Goal: Navigation & Orientation: Find specific page/section

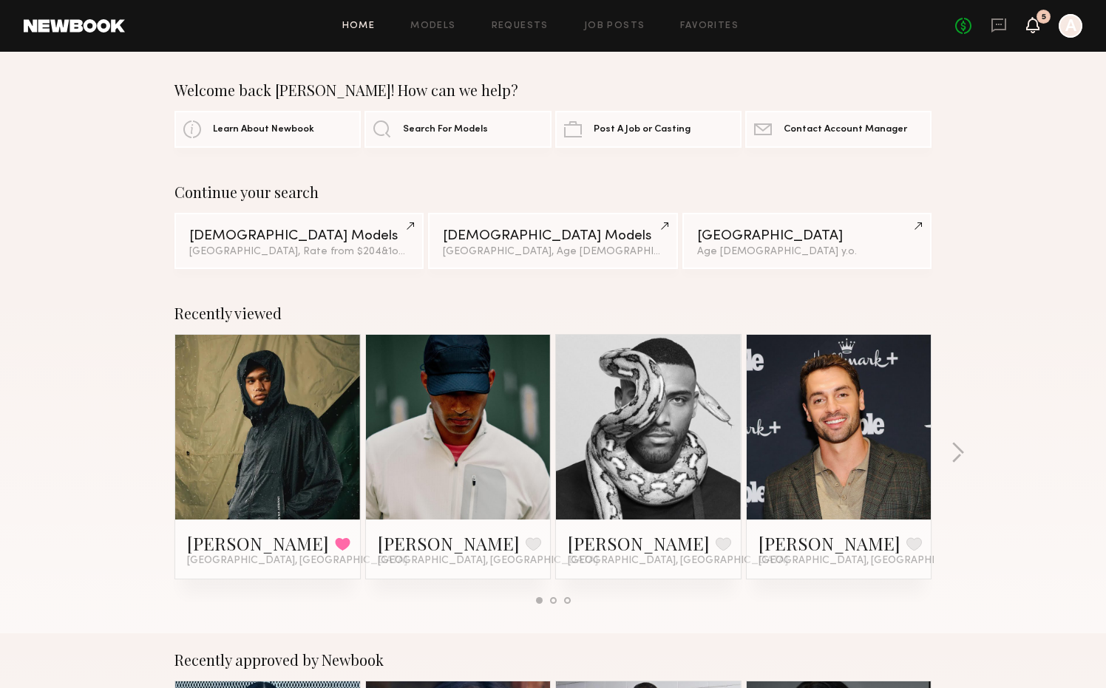
click at [1037, 30] on icon at bounding box center [1032, 25] width 13 height 16
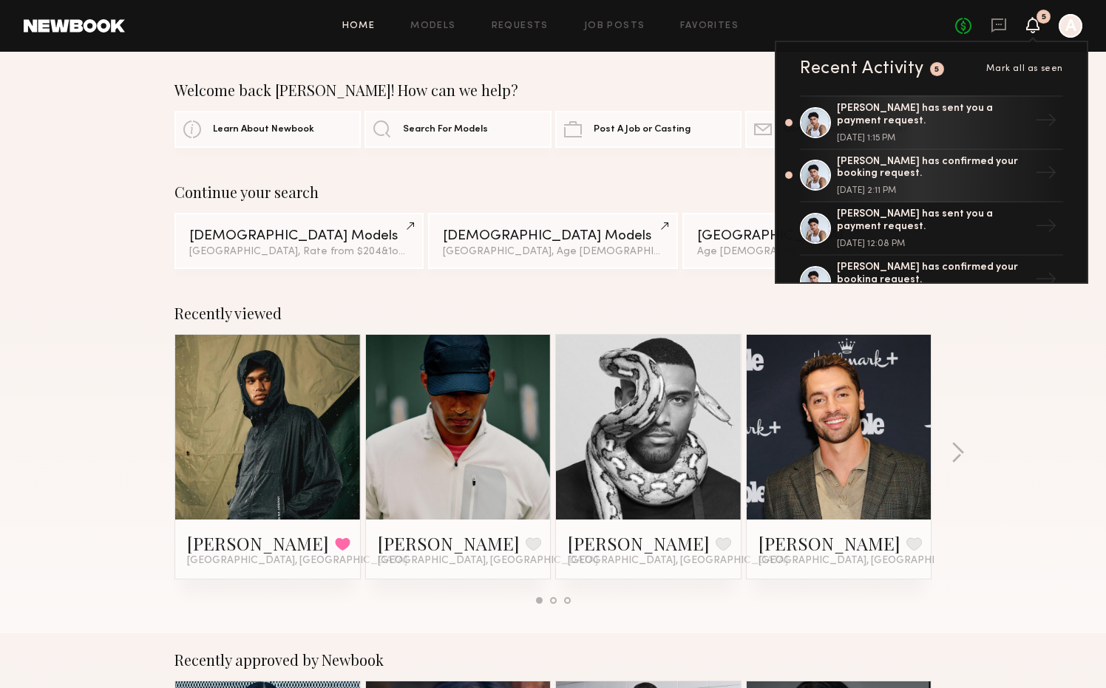
click at [1037, 30] on icon at bounding box center [1032, 25] width 13 height 16
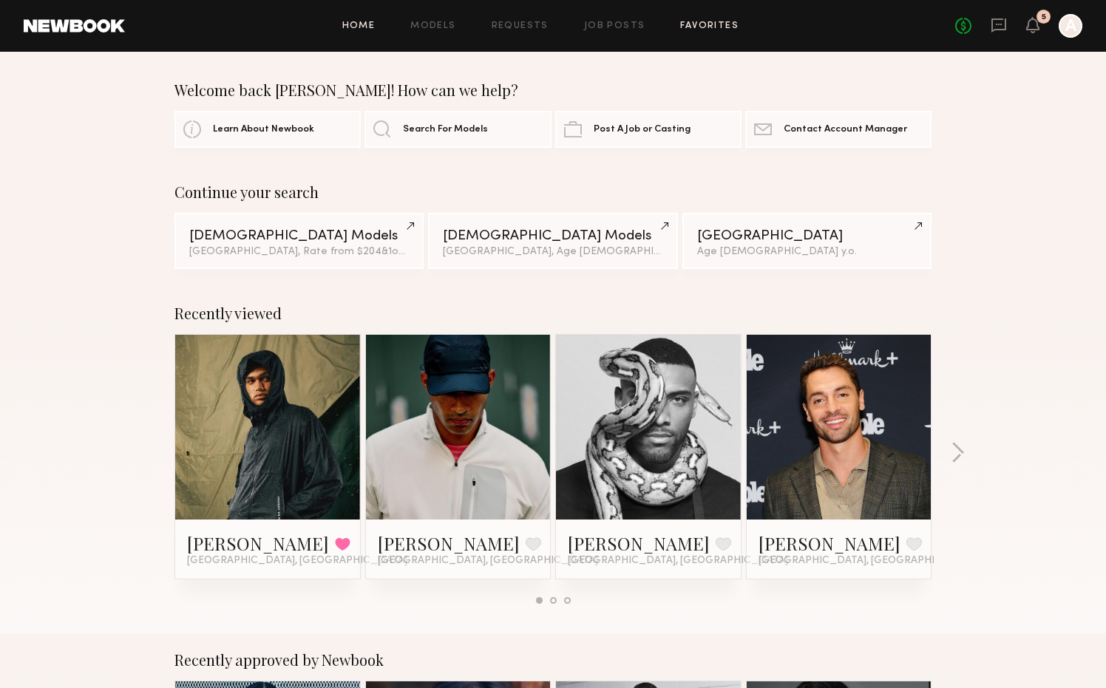
click at [694, 26] on link "Favorites" at bounding box center [709, 26] width 58 height 10
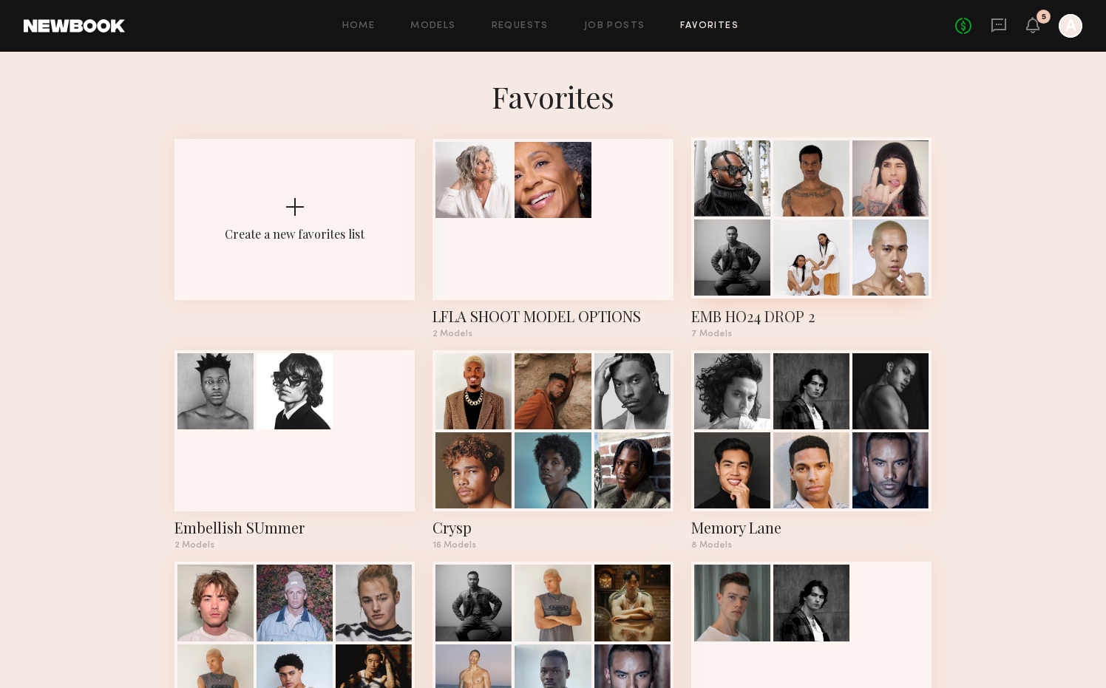
click at [742, 228] on div at bounding box center [732, 258] width 76 height 76
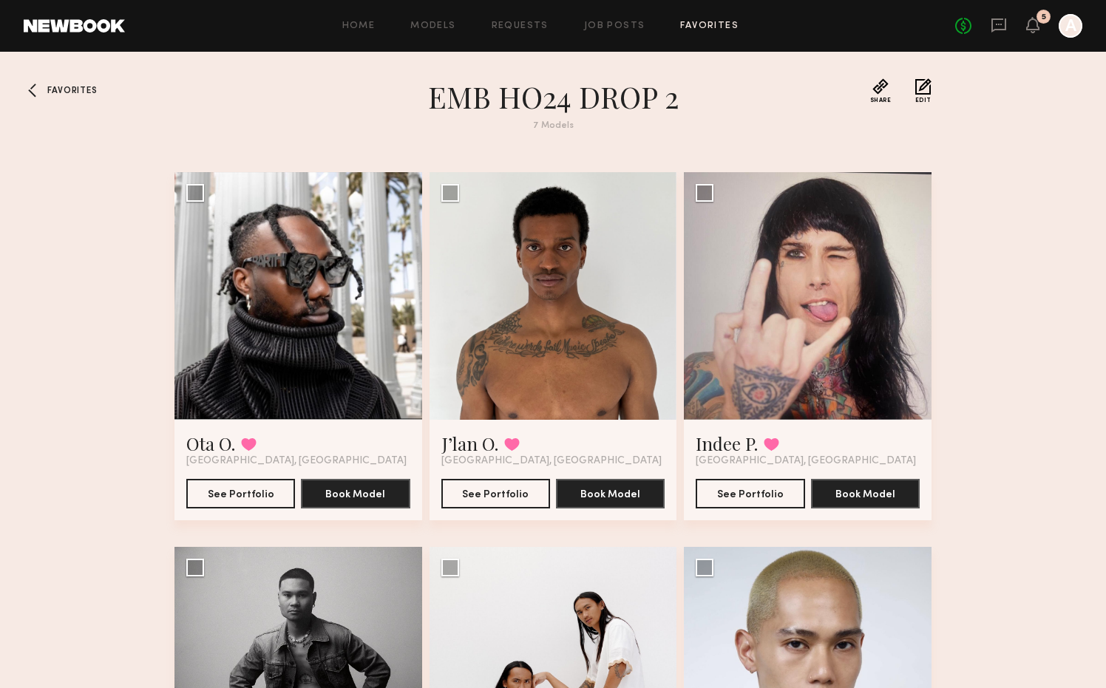
click at [55, 87] on span "Favorites" at bounding box center [72, 91] width 50 height 9
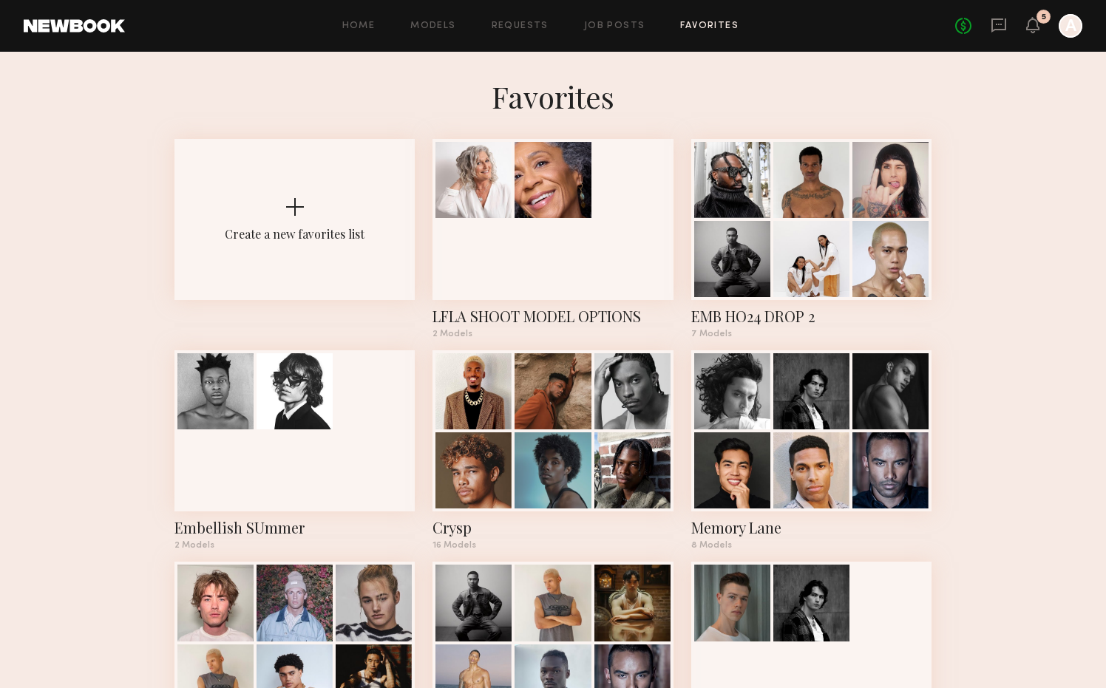
click at [1000, 315] on common-react-bridge "Favorites Create a new favorites list LFLA SHOOT MODEL OPTIONS 2 Models EMB HO2…" at bounding box center [553, 425] width 1106 height 746
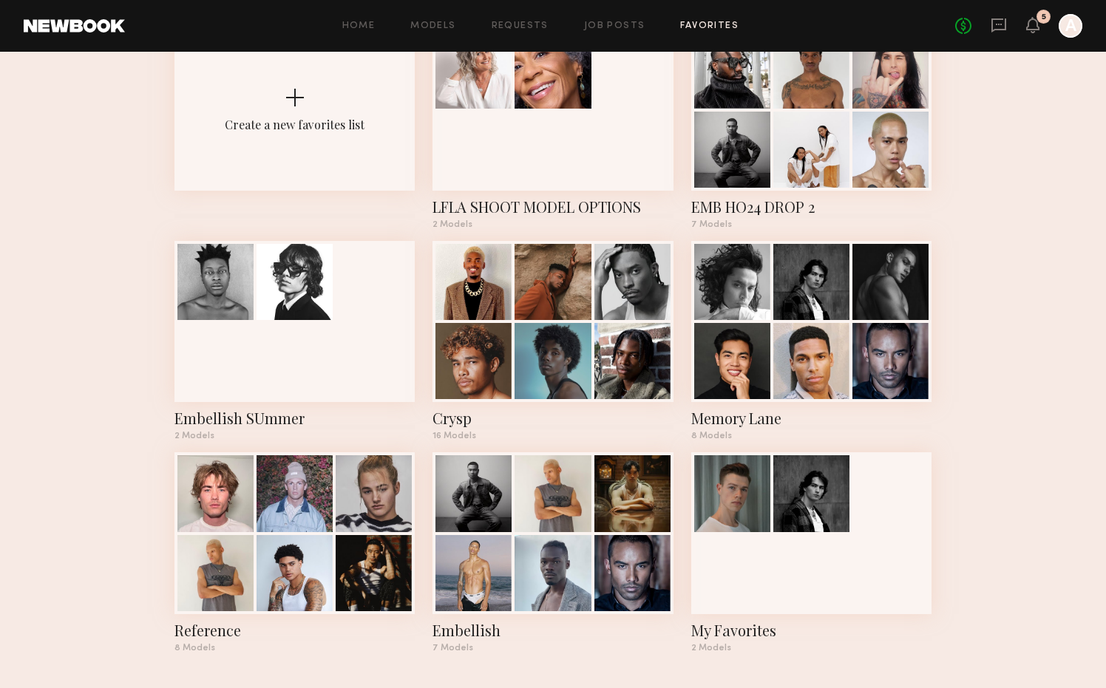
scroll to position [112, 0]
click at [577, 519] on div at bounding box center [553, 492] width 76 height 76
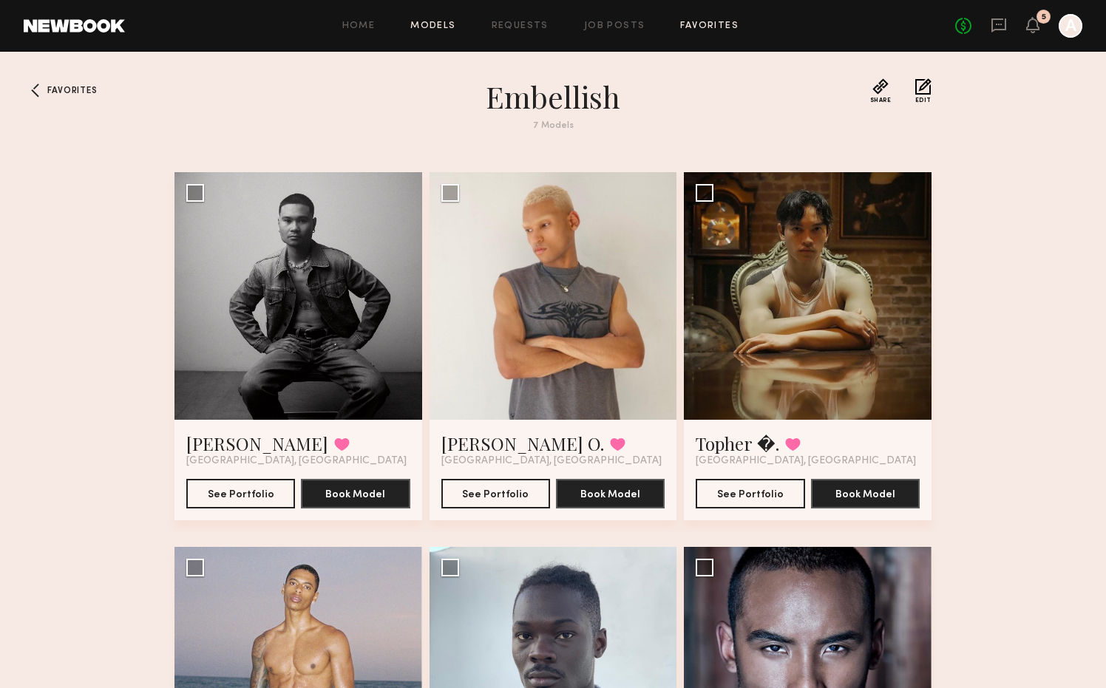
click at [446, 26] on link "Models" at bounding box center [432, 26] width 45 height 10
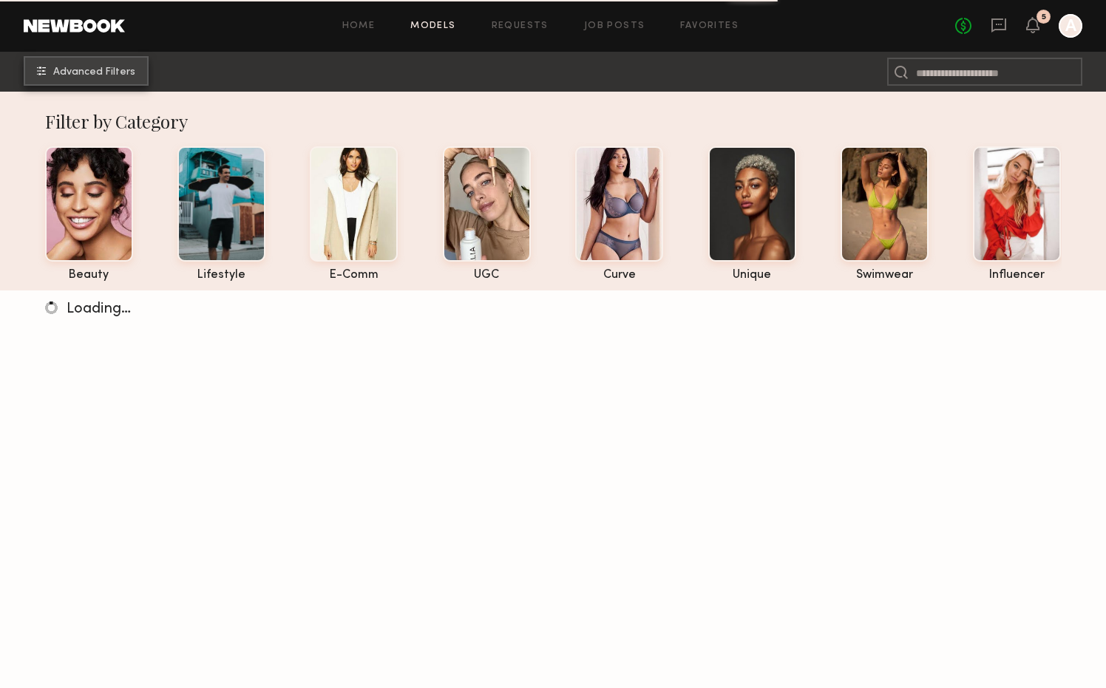
click at [106, 64] on button "Advanced Filters" at bounding box center [86, 71] width 125 height 30
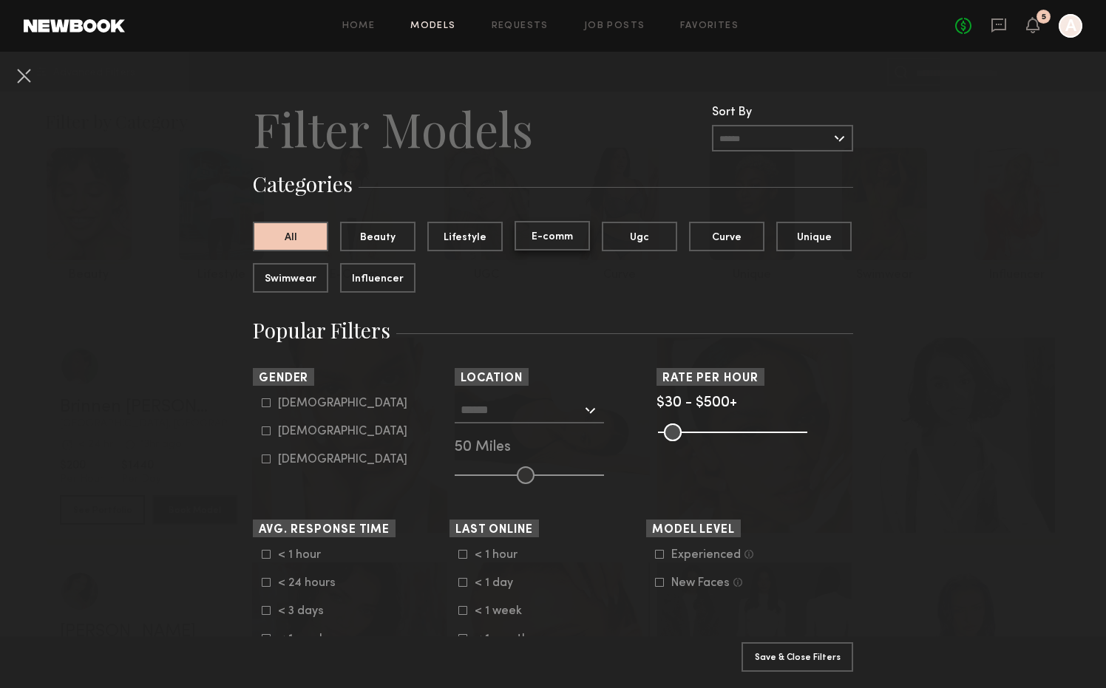
click at [558, 244] on button "E-comm" at bounding box center [552, 236] width 75 height 30
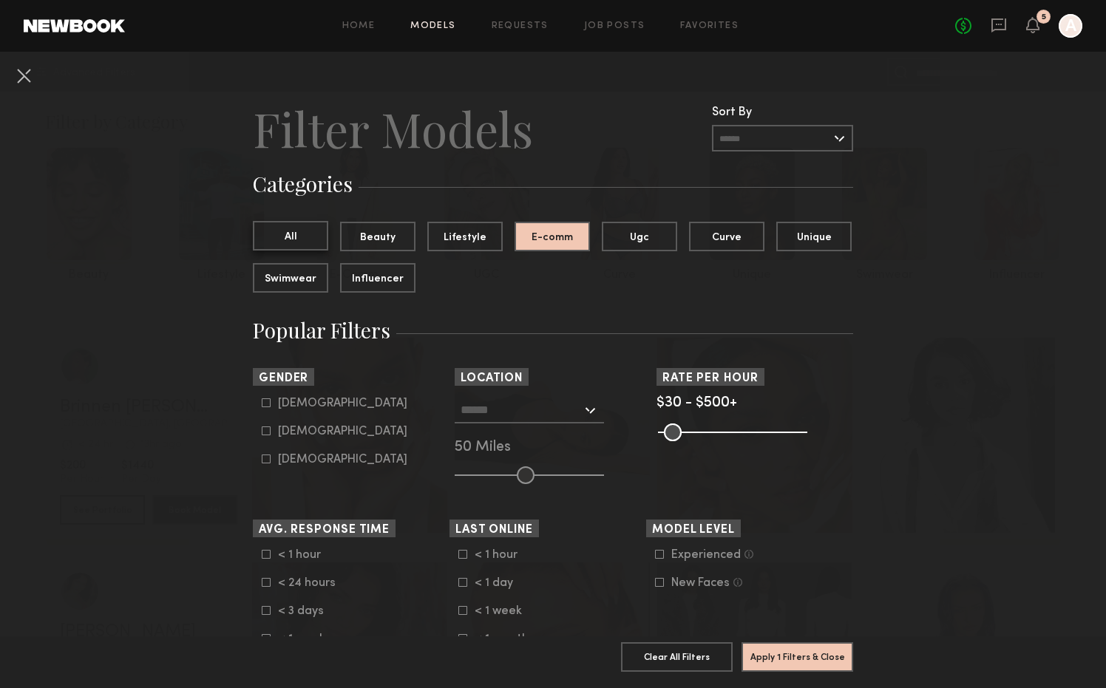
click at [283, 236] on button "All" at bounding box center [290, 236] width 75 height 30
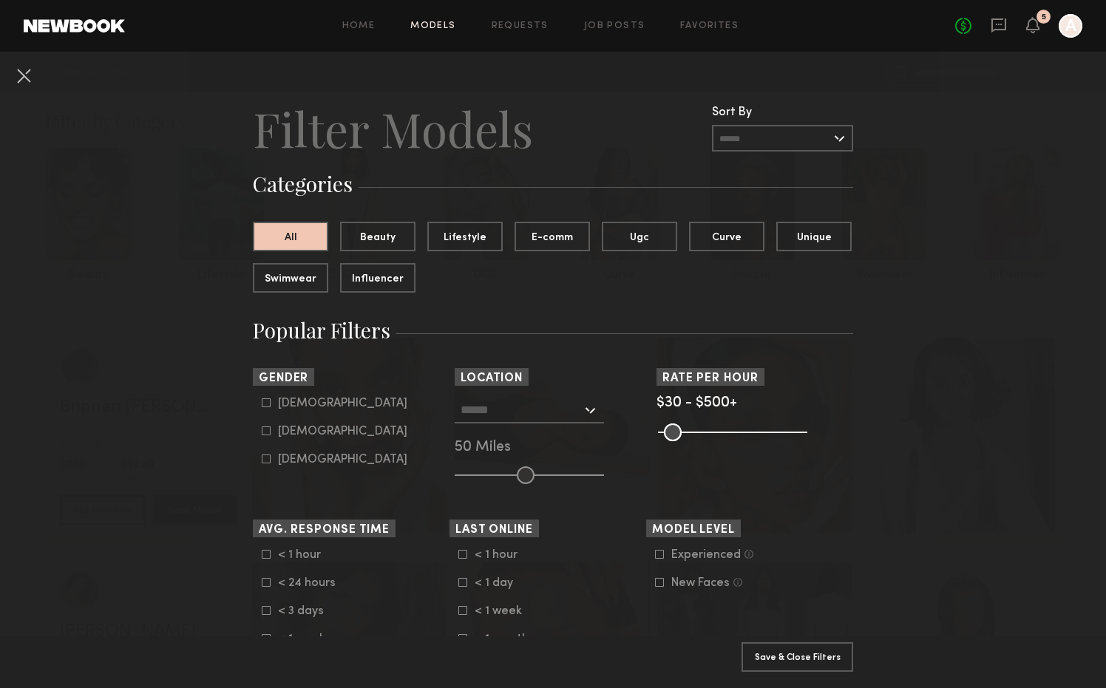
click at [297, 402] on div "[DEMOGRAPHIC_DATA]" at bounding box center [342, 403] width 129 height 9
type input "*"
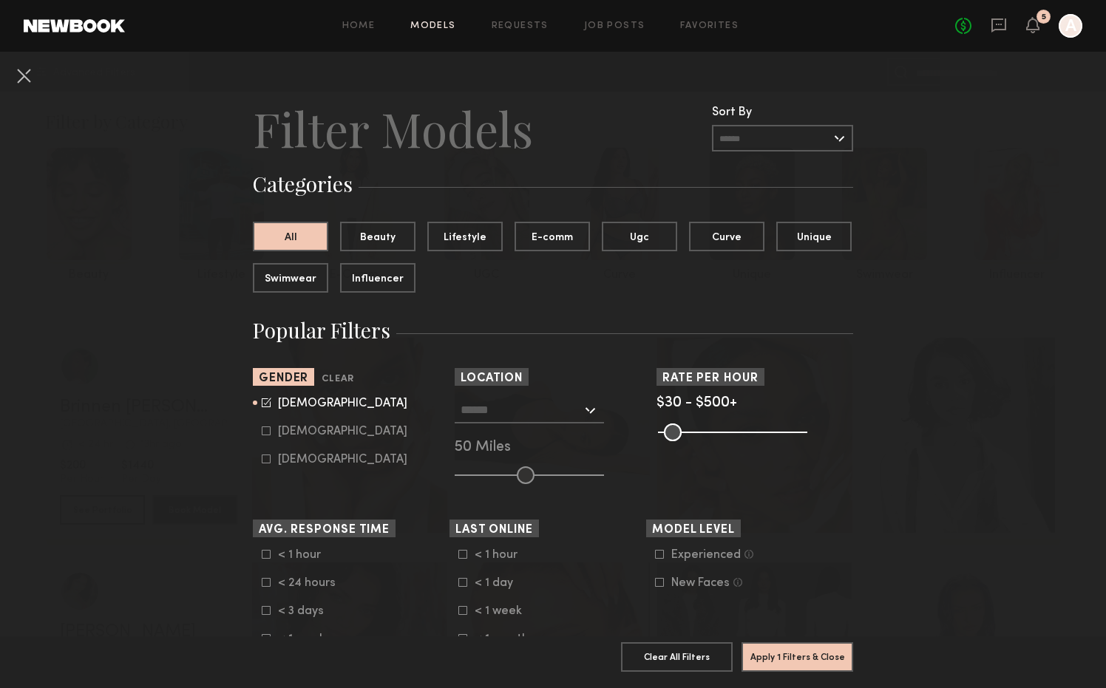
click at [590, 410] on div at bounding box center [529, 410] width 149 height 27
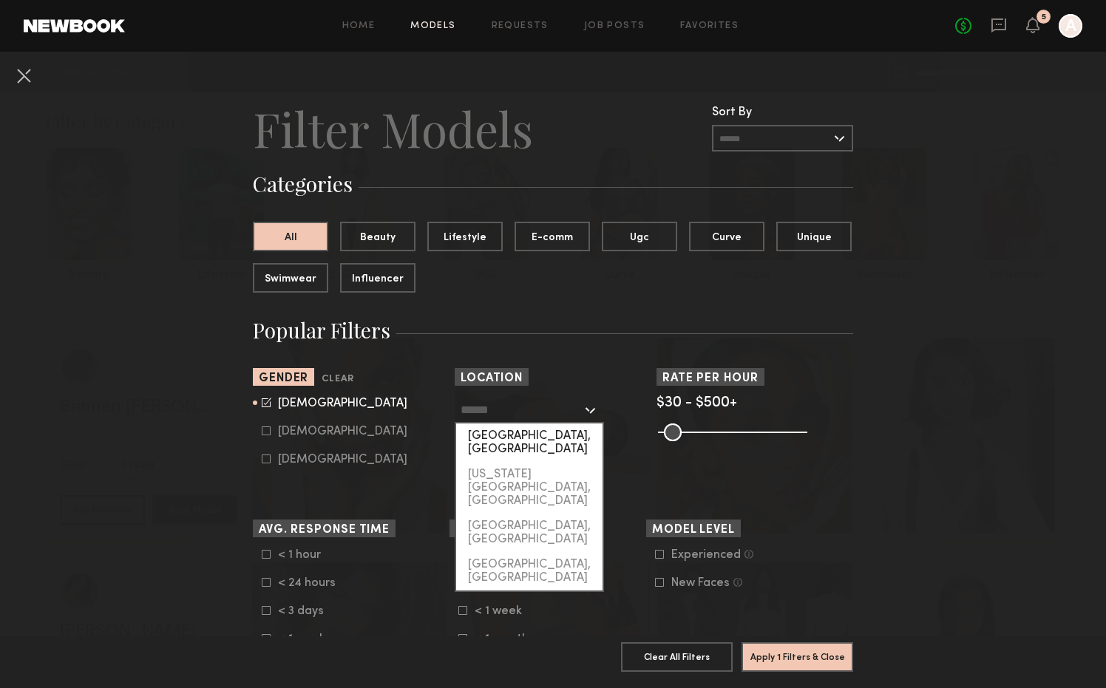
click at [549, 439] on div "[GEOGRAPHIC_DATA], [GEOGRAPHIC_DATA]" at bounding box center [529, 443] width 146 height 38
type input "**********"
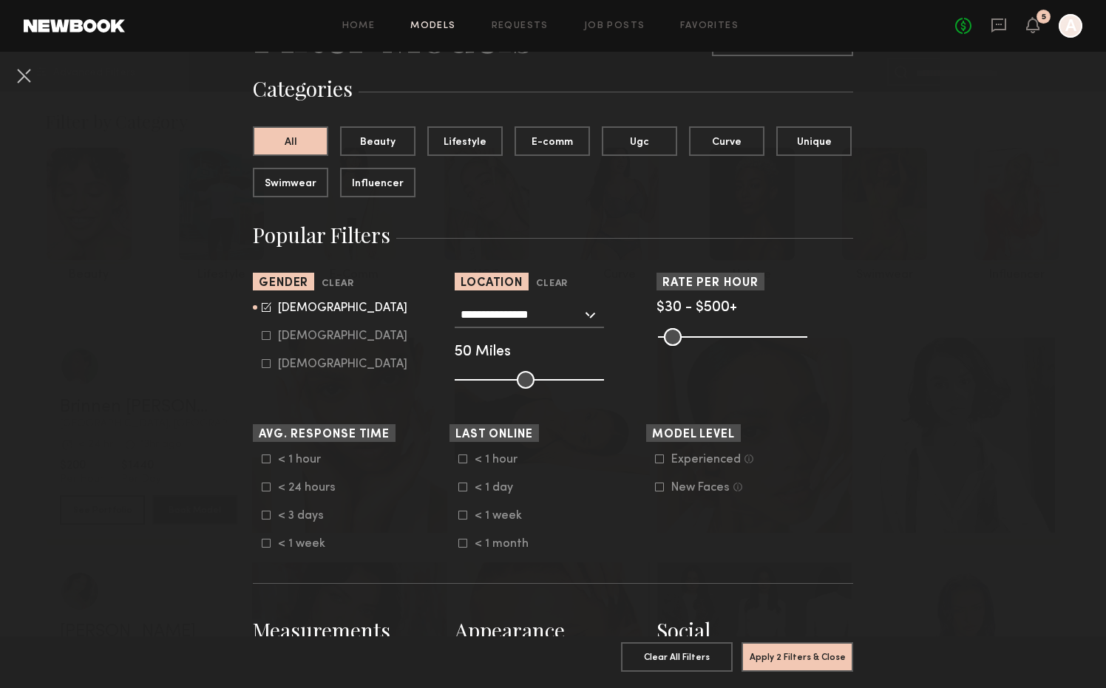
scroll to position [120, 0]
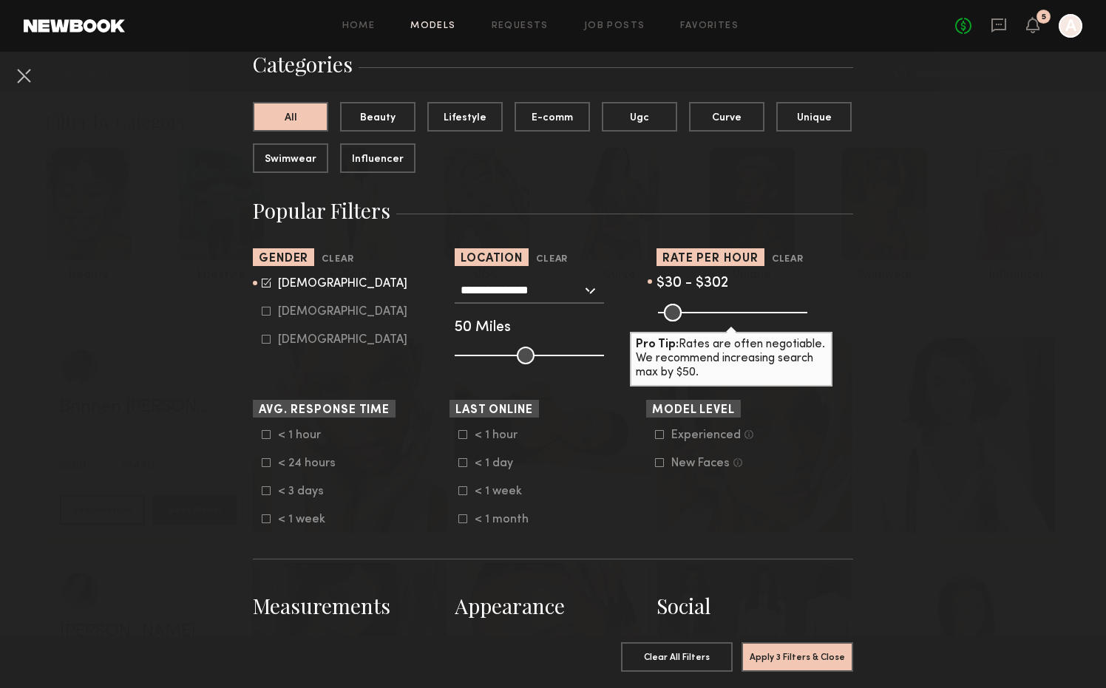
drag, startPoint x: 799, startPoint y: 311, endPoint x: 743, endPoint y: 308, distance: 55.5
type input "***"
click at [743, 308] on input "range" at bounding box center [732, 313] width 149 height 18
click at [833, 467] on common-framework-checkbox "New Faces Talent we’ve deemed to be in the early stages of their professional c…" at bounding box center [749, 463] width 188 height 13
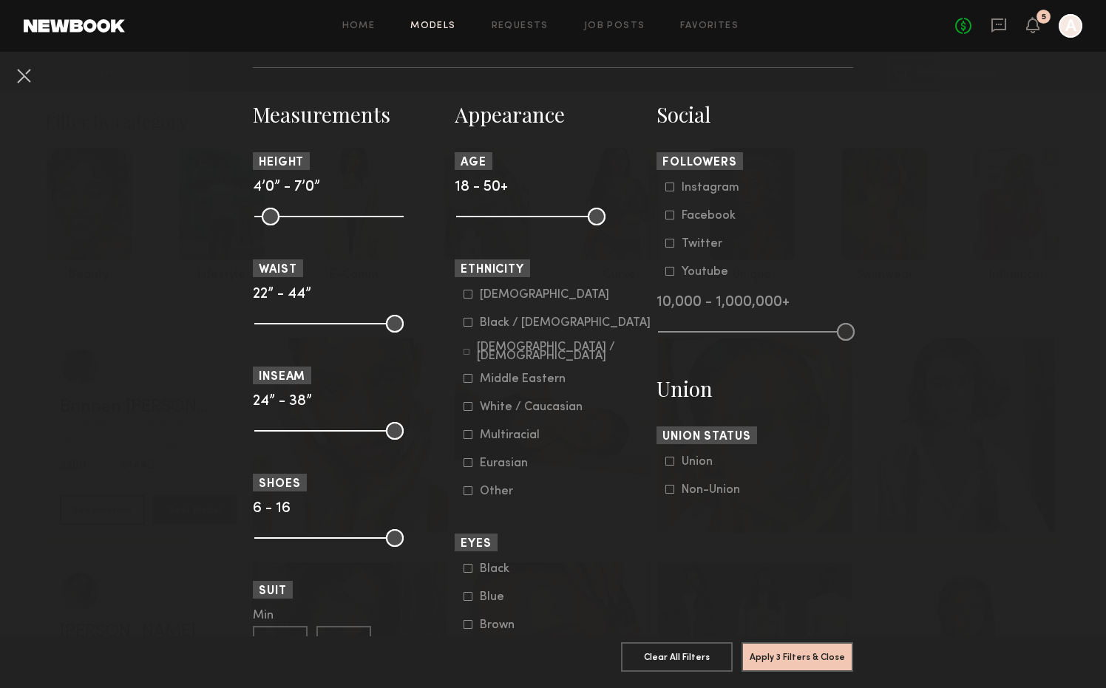
scroll to position [578, 0]
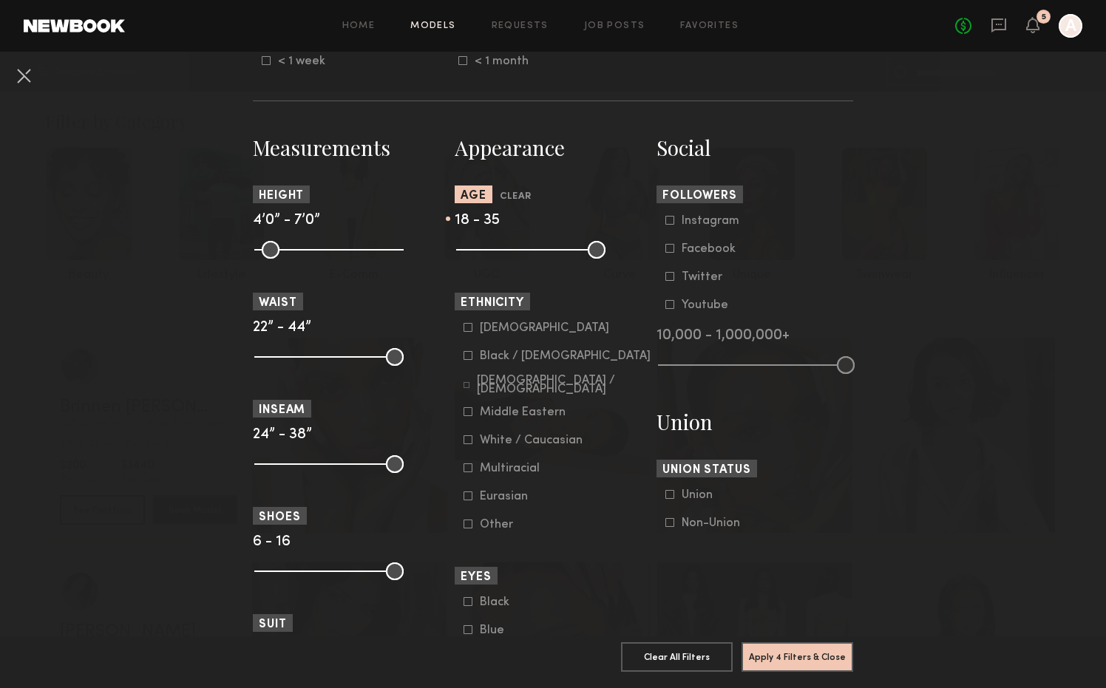
drag, startPoint x: 595, startPoint y: 252, endPoint x: 535, endPoint y: 252, distance: 59.9
type input "**"
click at [535, 252] on input "range" at bounding box center [530, 250] width 149 height 18
drag, startPoint x: 396, startPoint y: 359, endPoint x: 328, endPoint y: 359, distance: 68.0
type input "**"
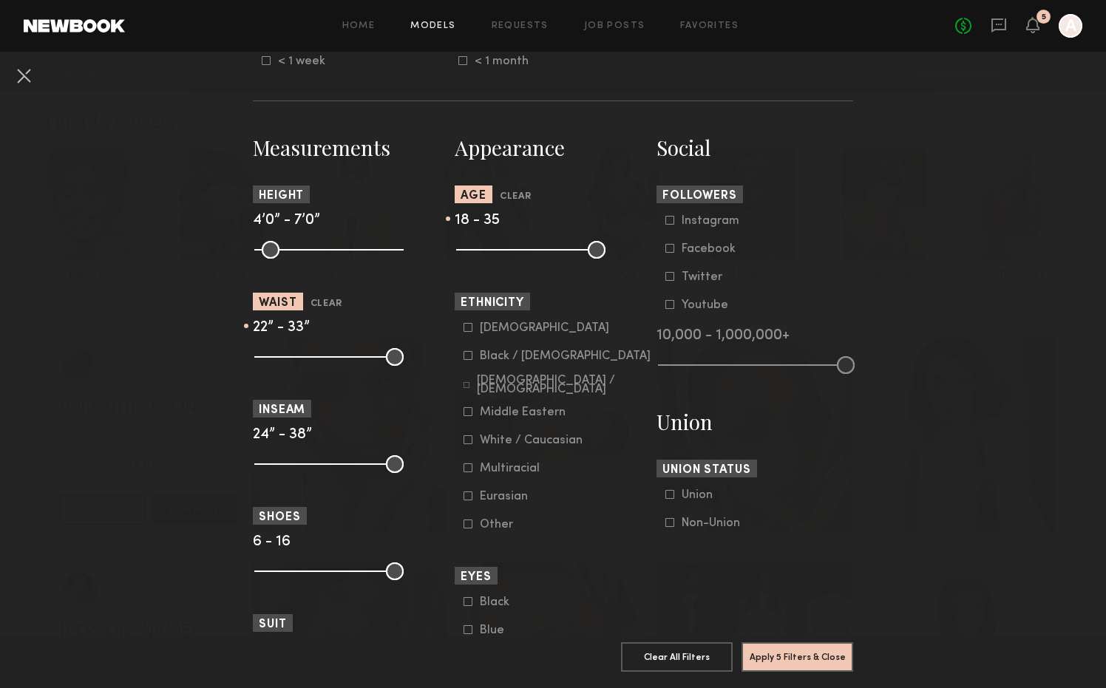
click at [328, 359] on input "range" at bounding box center [328, 357] width 149 height 18
drag, startPoint x: 261, startPoint y: 361, endPoint x: 312, endPoint y: 362, distance: 51.0
type input "**"
click at [312, 362] on input "range" at bounding box center [328, 357] width 149 height 18
type input "**"
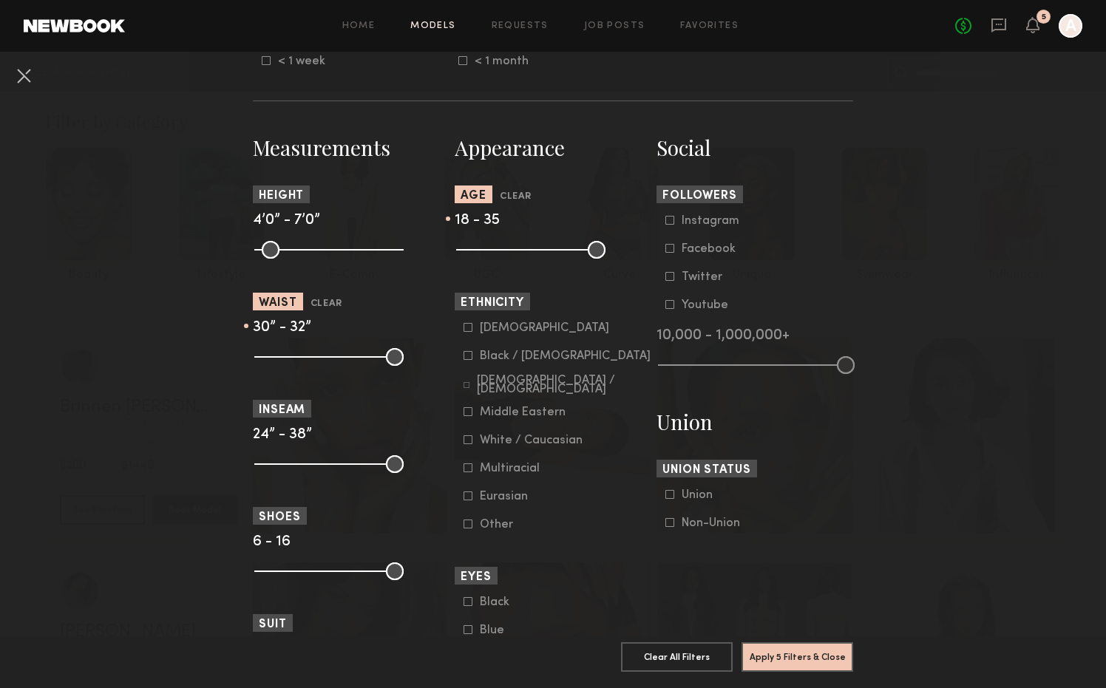
click at [325, 359] on input "range" at bounding box center [328, 357] width 149 height 18
drag, startPoint x: 268, startPoint y: 571, endPoint x: 308, endPoint y: 574, distance: 40.8
type input "***"
click at [308, 574] on input "range" at bounding box center [328, 572] width 149 height 18
drag, startPoint x: 388, startPoint y: 575, endPoint x: 331, endPoint y: 575, distance: 56.9
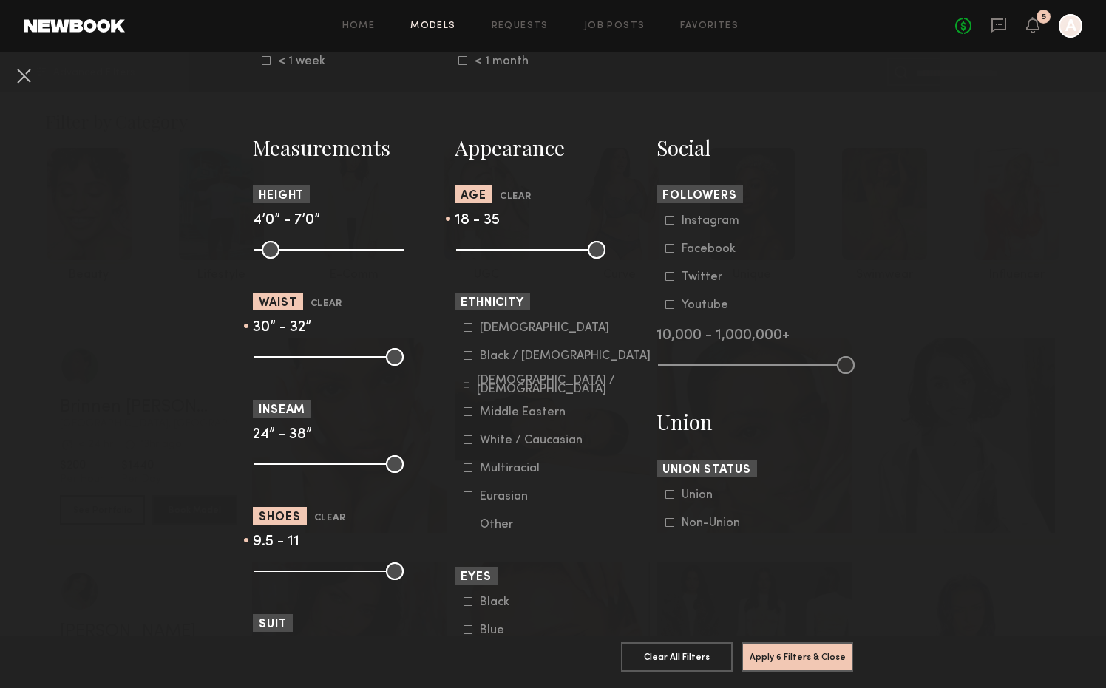
type input "**"
click at [331, 575] on input "range" at bounding box center [328, 572] width 149 height 18
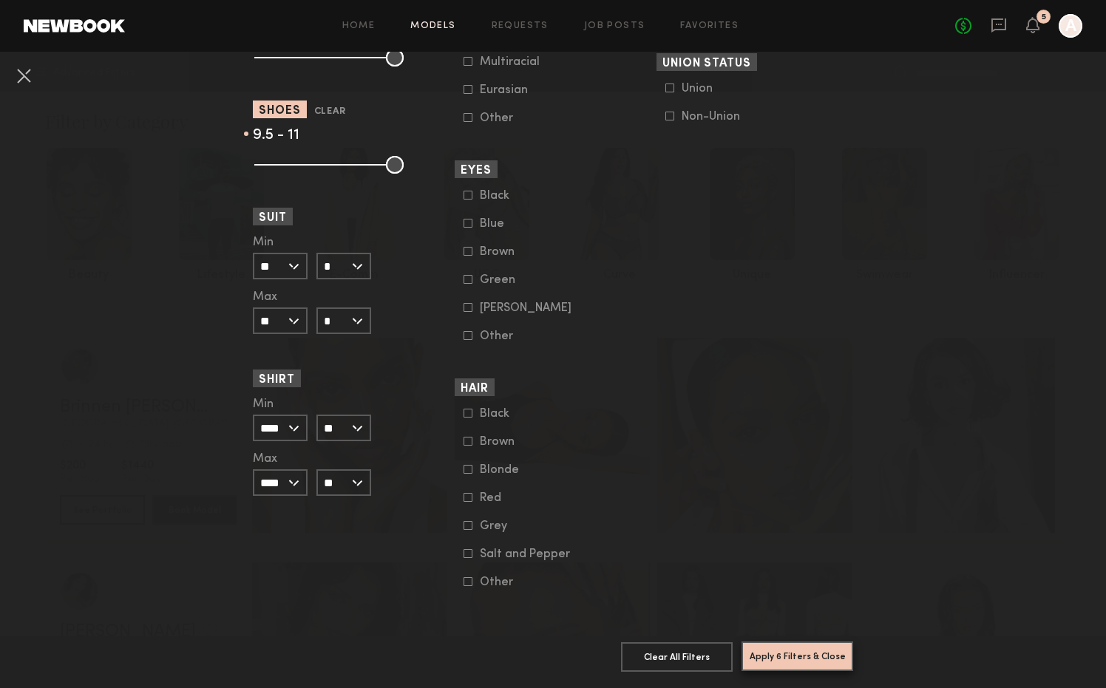
scroll to position [985, 0]
click at [780, 653] on button "Apply 6 Filters & Close" at bounding box center [798, 657] width 112 height 30
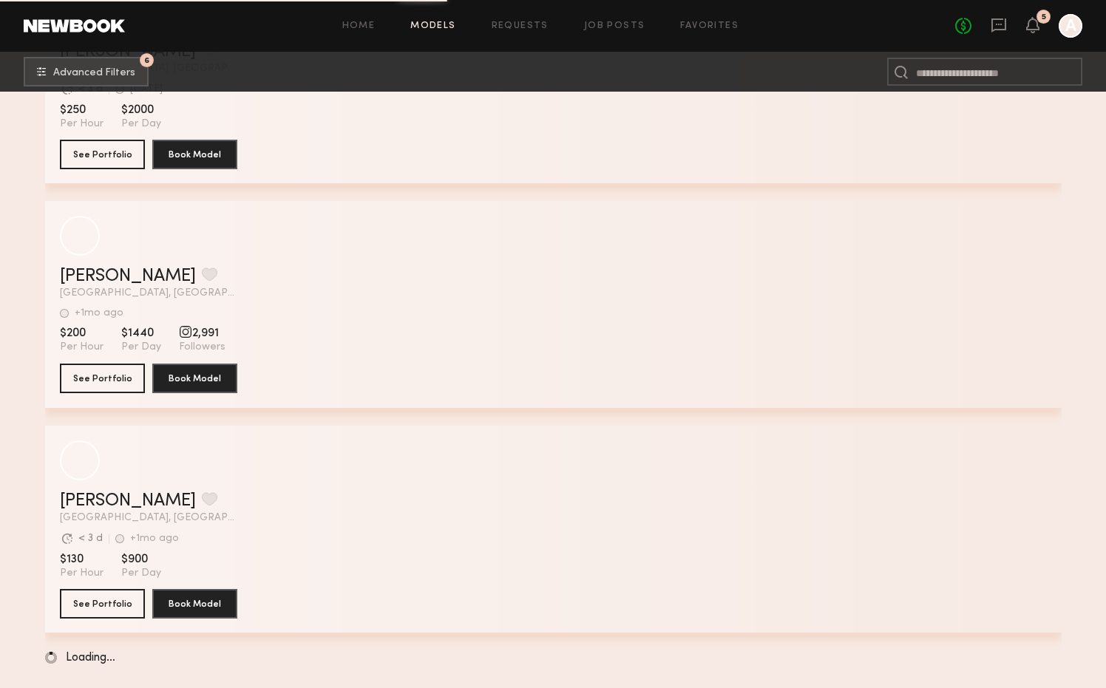
scroll to position [13182, 0]
